Goal: Transaction & Acquisition: Purchase product/service

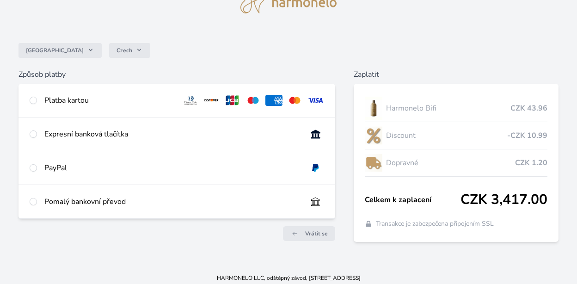
scroll to position [51, 0]
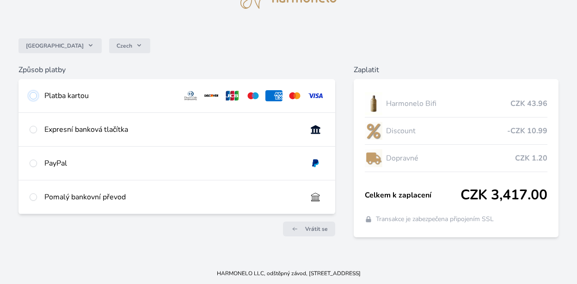
click at [35, 98] on input "radio" at bounding box center [33, 95] width 7 height 7
radio input "true"
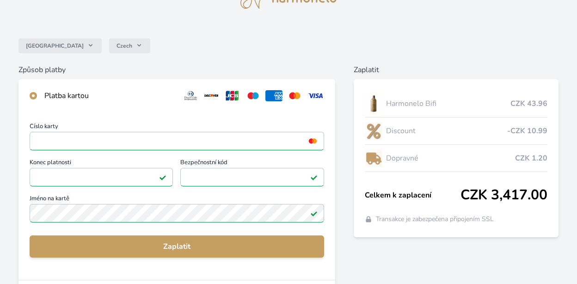
click at [340, 141] on div "Způsob platby Platba kartou Číslo karty <p>Your browser does not support iframe…" at bounding box center [288, 237] width 540 height 347
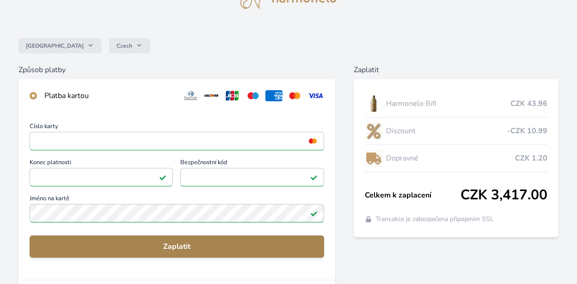
click at [171, 245] on span "Zaplatit" at bounding box center [177, 246] width 280 height 11
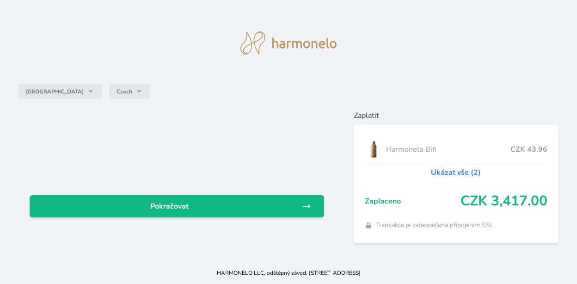
scroll to position [5, 0]
